Goal: Information Seeking & Learning: Learn about a topic

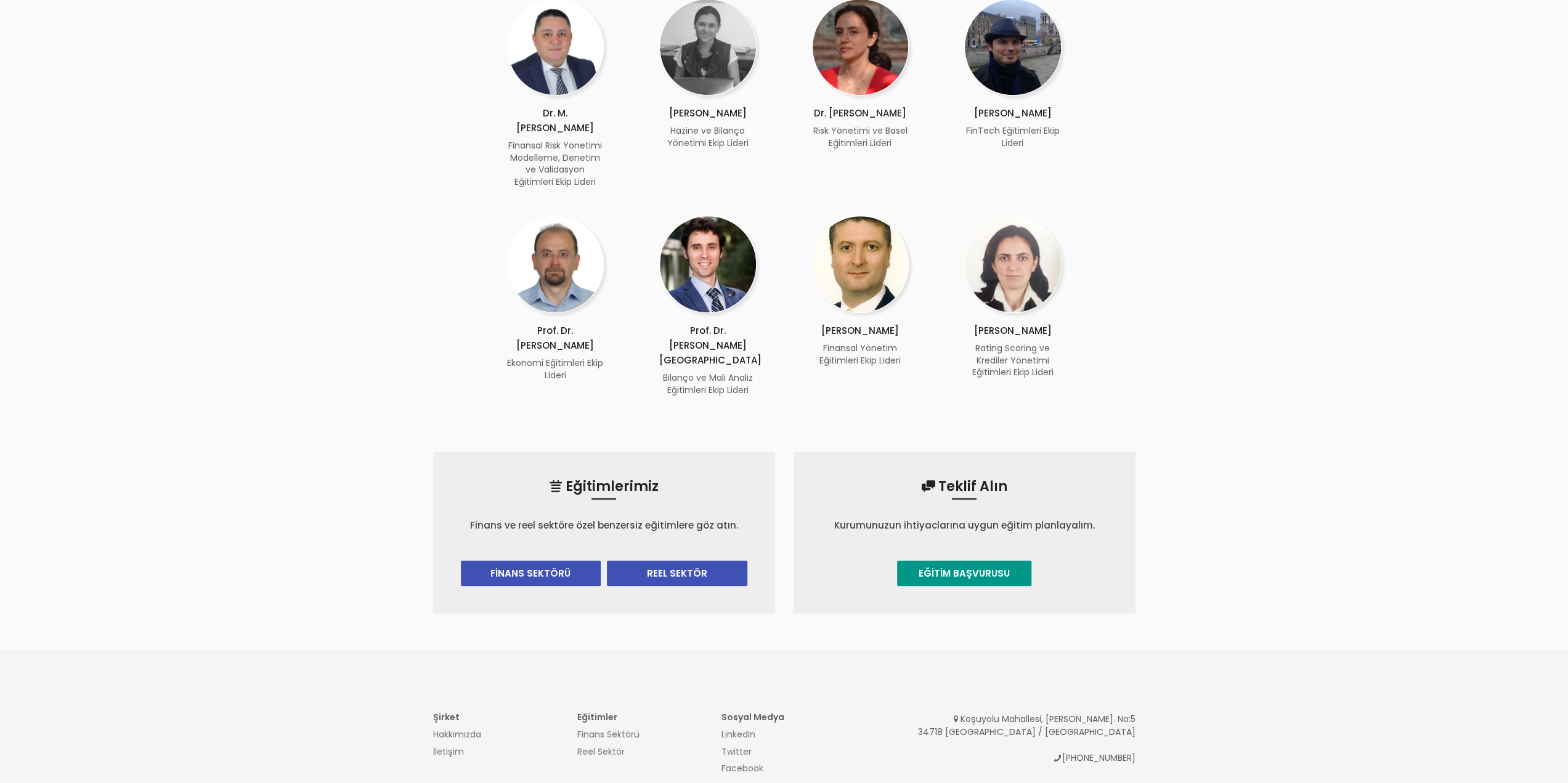
scroll to position [1160, 0]
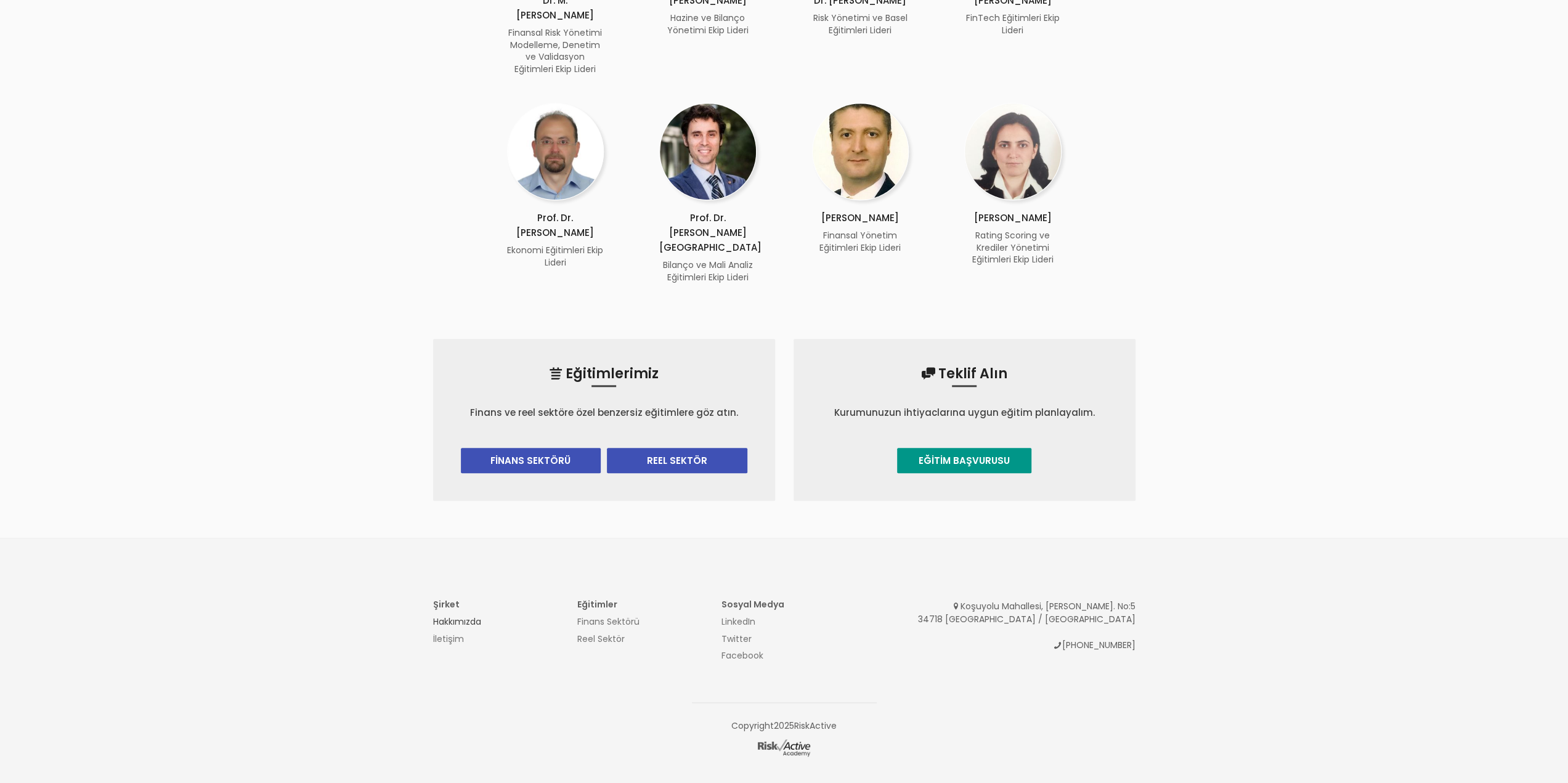
click at [473, 615] on link "Hakkımızda" at bounding box center [458, 621] width 48 height 12
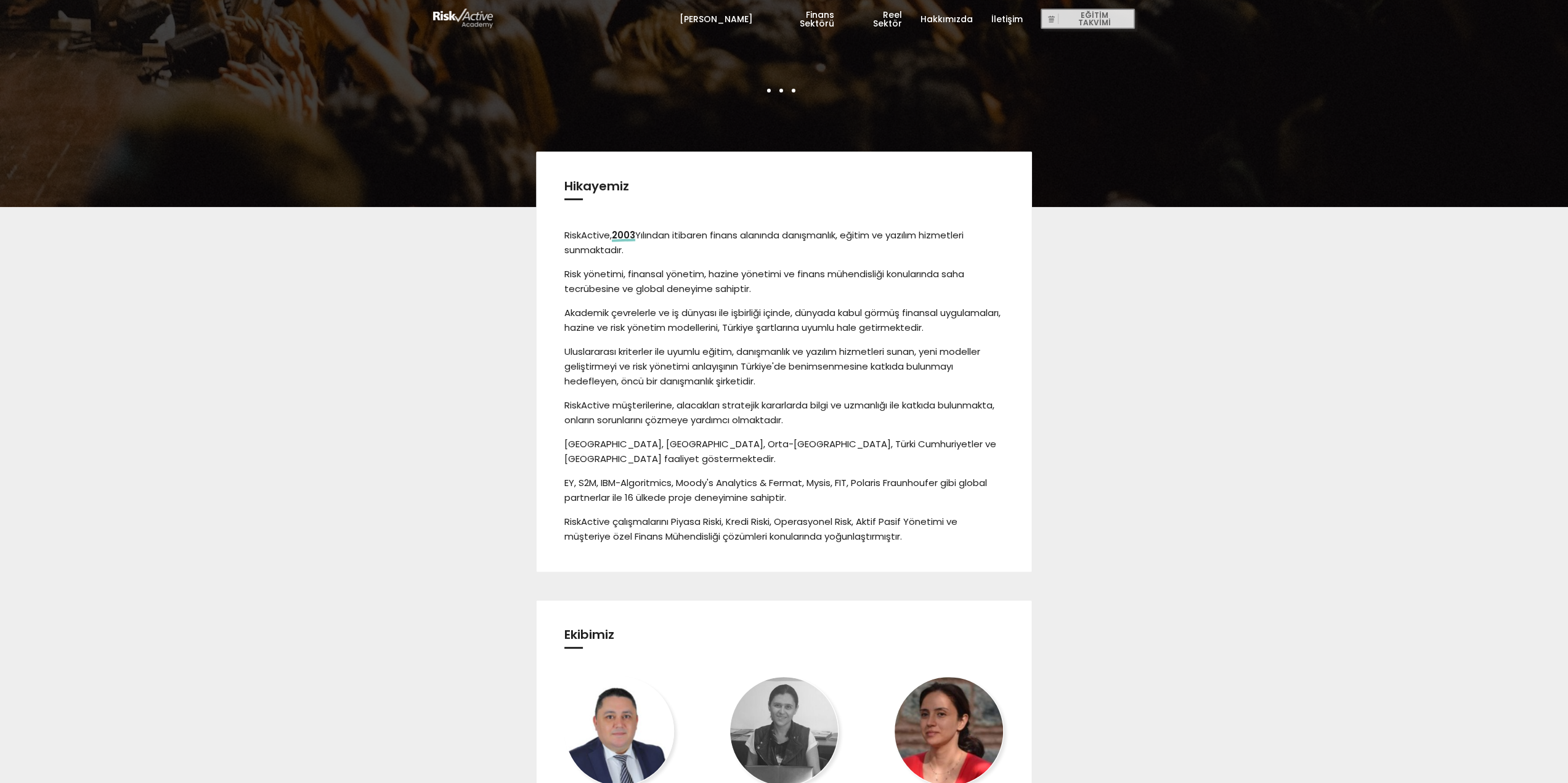
click at [815, 25] on link "Finans Sektörü" at bounding box center [802, 19] width 64 height 37
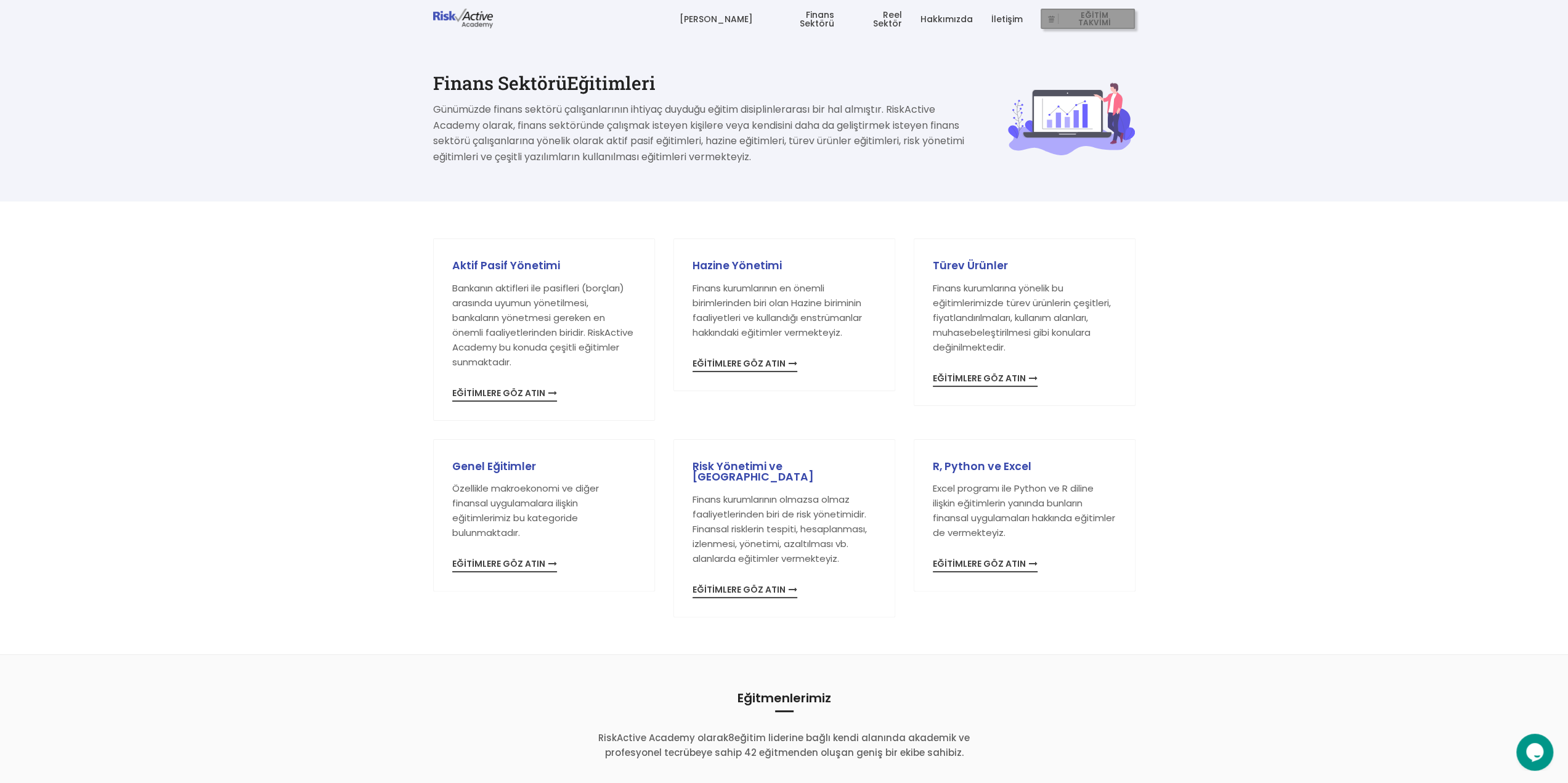
click at [1082, 16] on span "EĞİTİM TAKVİMİ" at bounding box center [1094, 18] width 72 height 17
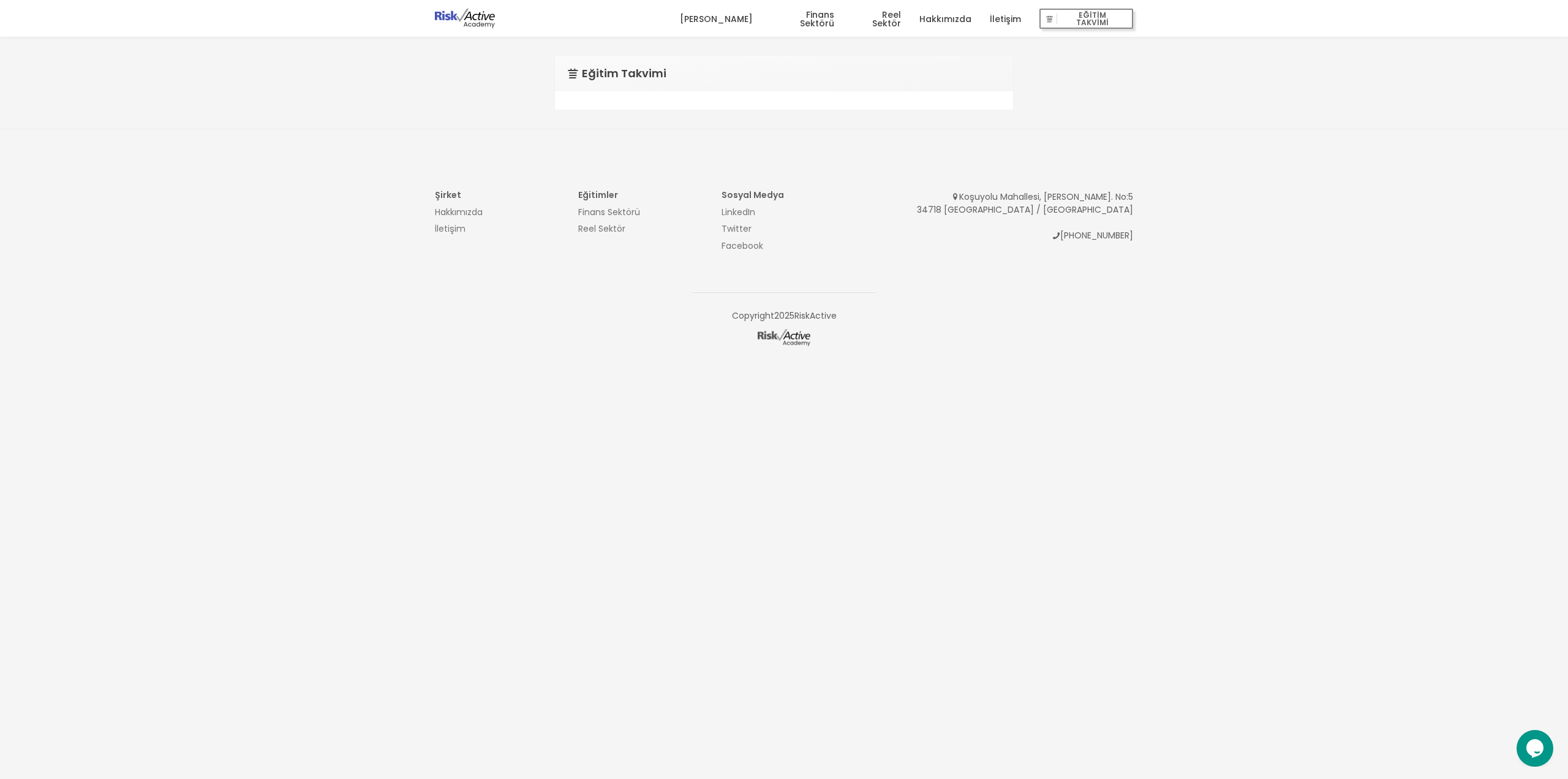
click at [636, 93] on div at bounding box center [784, 100] width 458 height 18
click at [634, 214] on link "Finans Sektörü" at bounding box center [608, 211] width 62 height 12
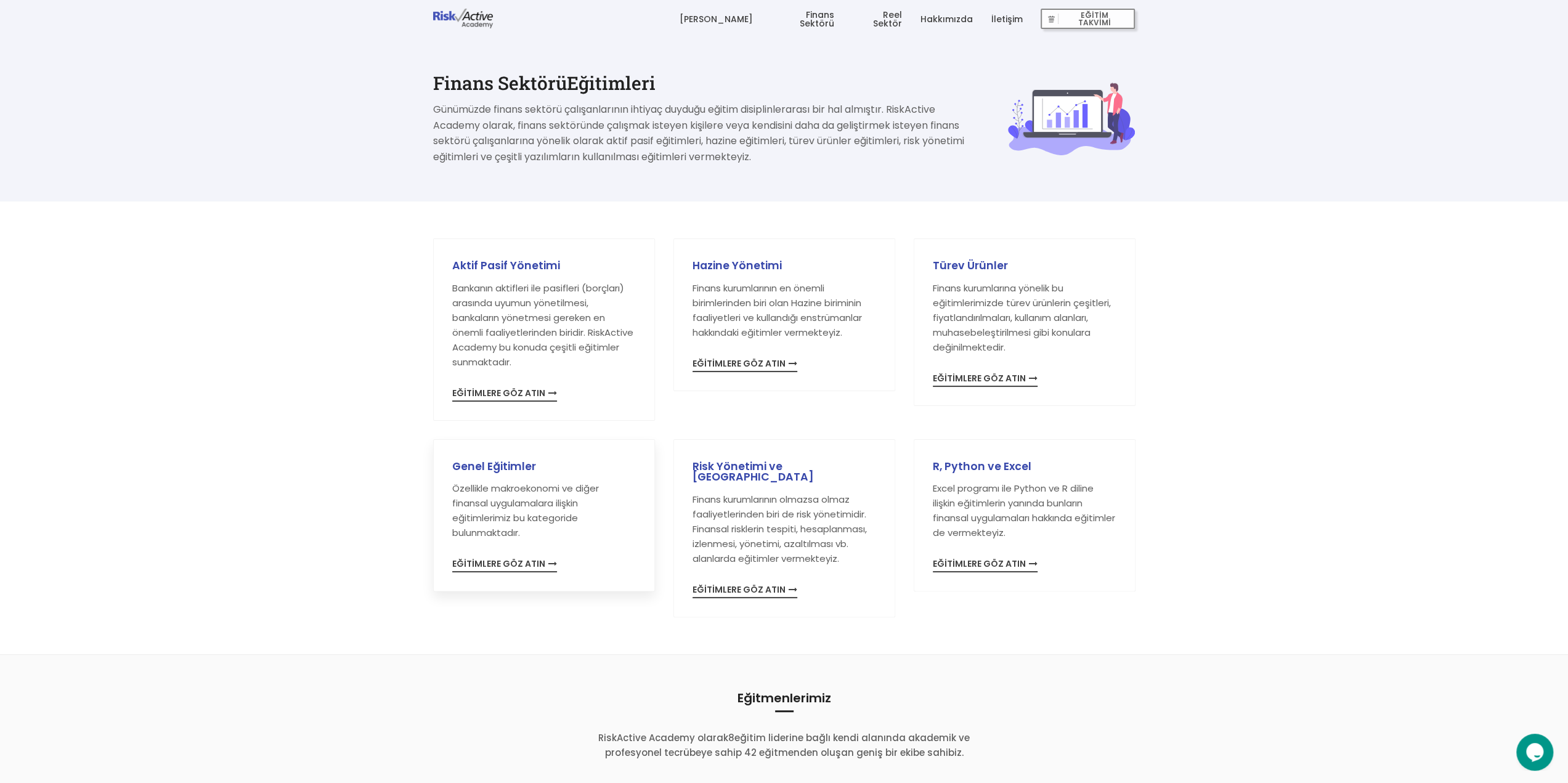
click at [535, 564] on span "EĞİTİMLERE GÖZ ATIN" at bounding box center [504, 566] width 105 height 13
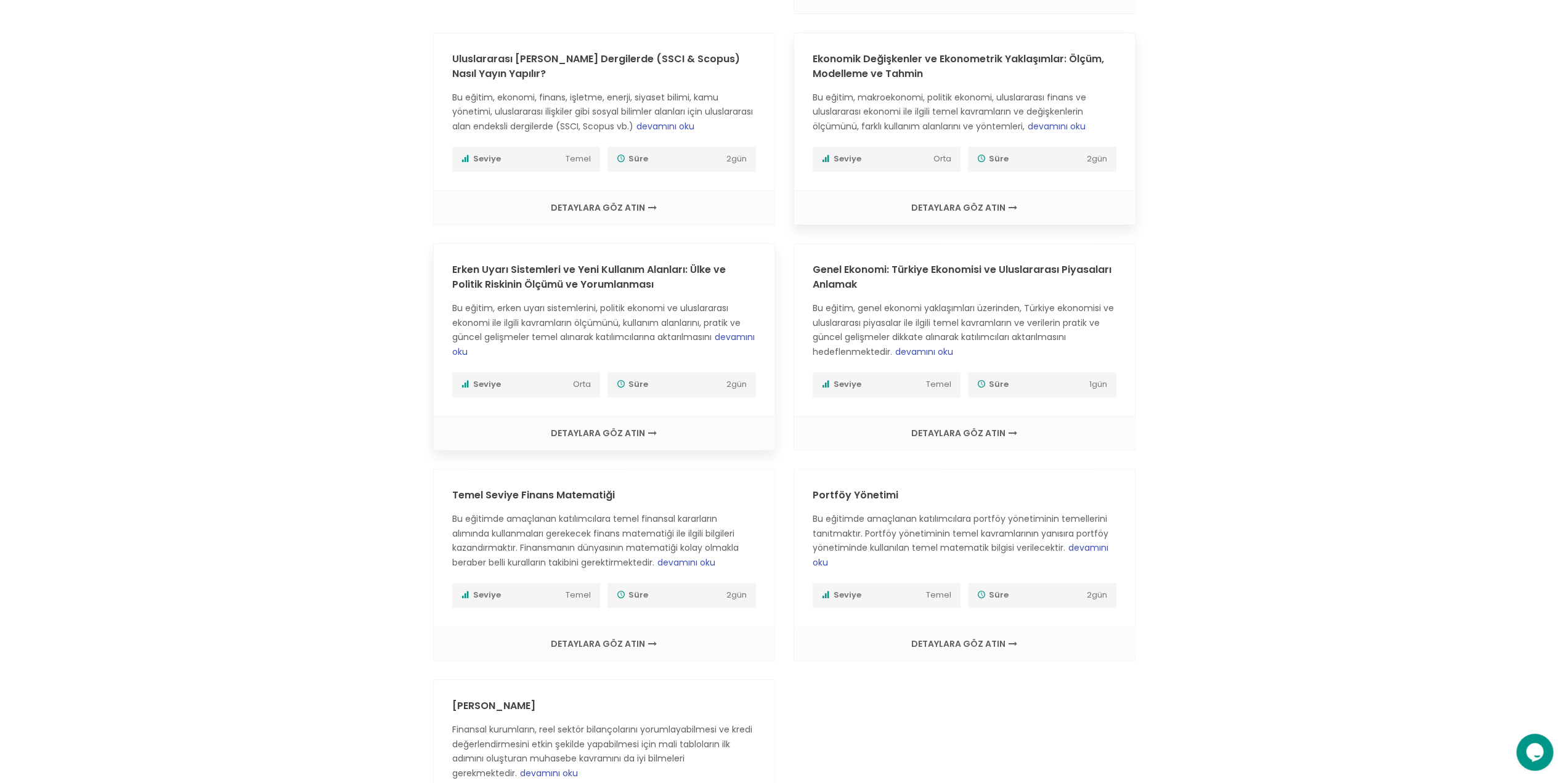
scroll to position [431, 0]
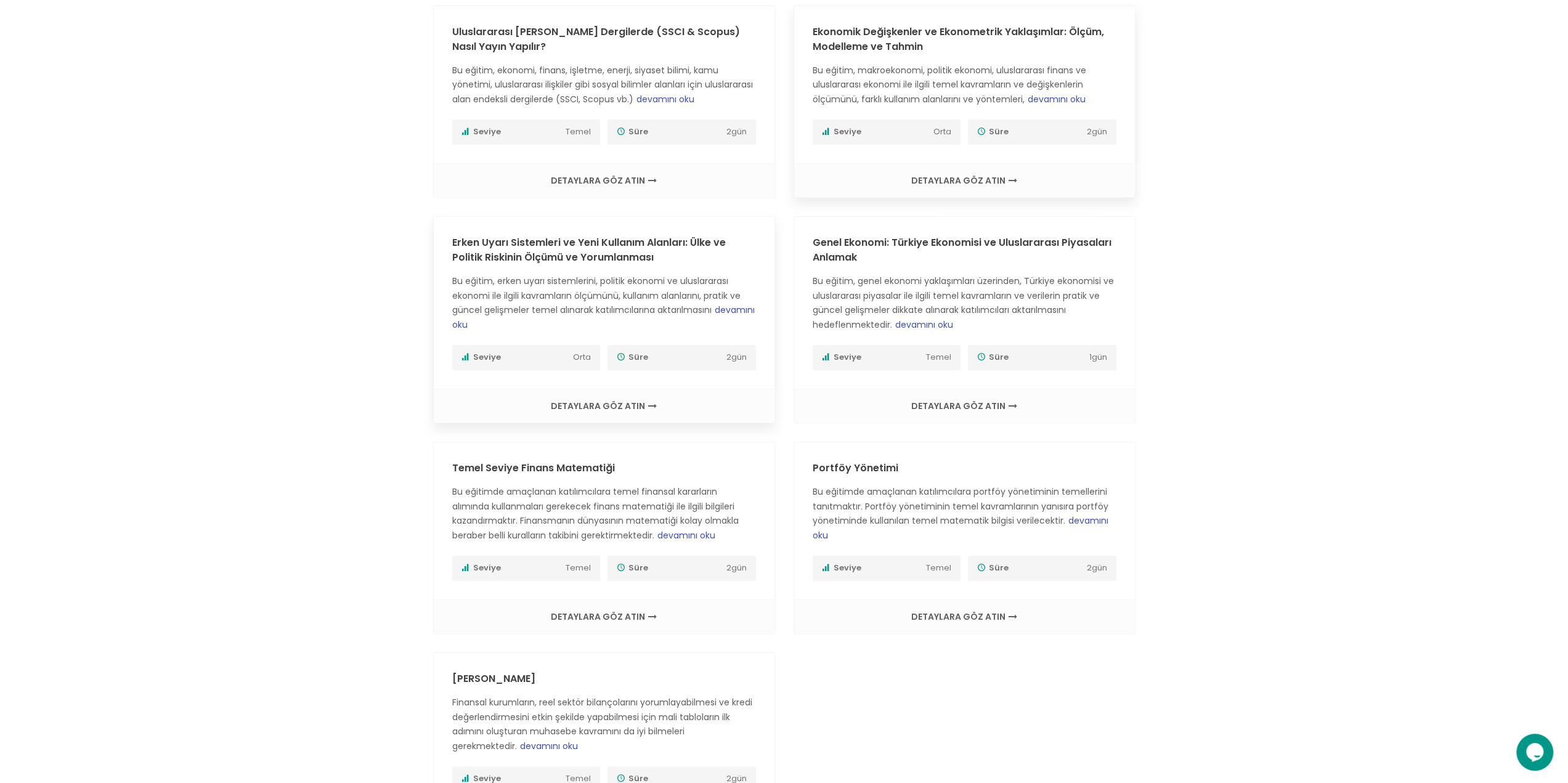
click at [577, 416] on div "DETAYLARA GÖZ ATIN" at bounding box center [604, 405] width 341 height 34
click at [587, 404] on span "DETAYLARA GÖZ ATIN" at bounding box center [604, 406] width 316 height 9
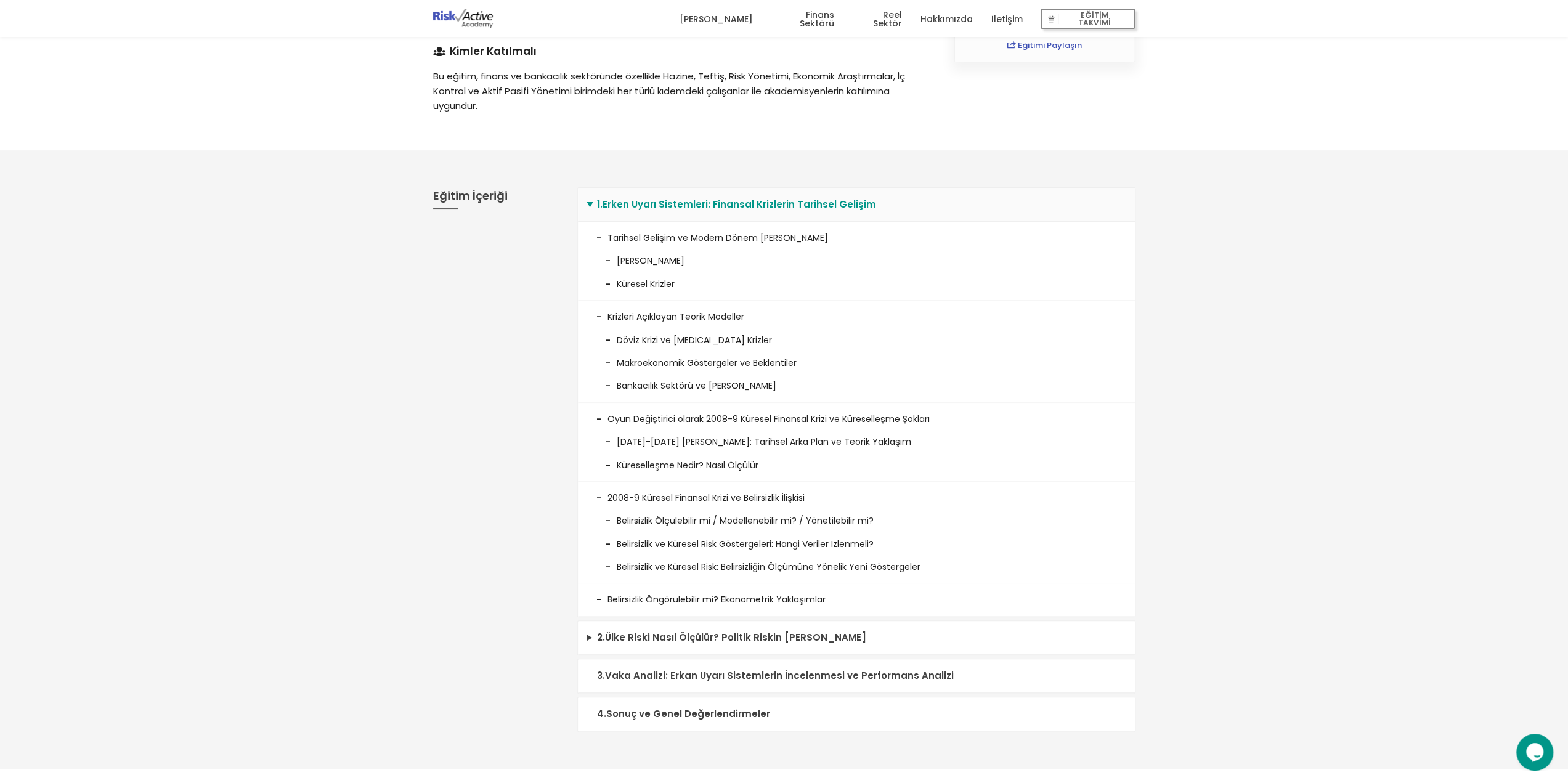
scroll to position [62, 0]
